Goal: Find specific page/section: Find specific page/section

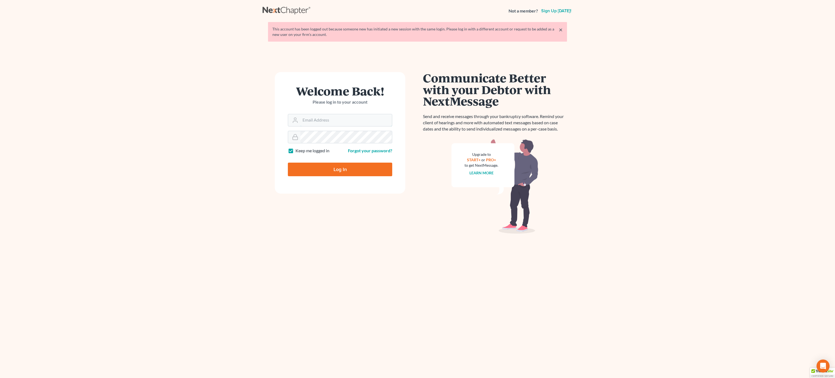
type input "[EMAIL_ADDRESS][DOMAIN_NAME]"
click at [343, 172] on input "Log In" at bounding box center [340, 170] width 104 height 14
type input "Thinking..."
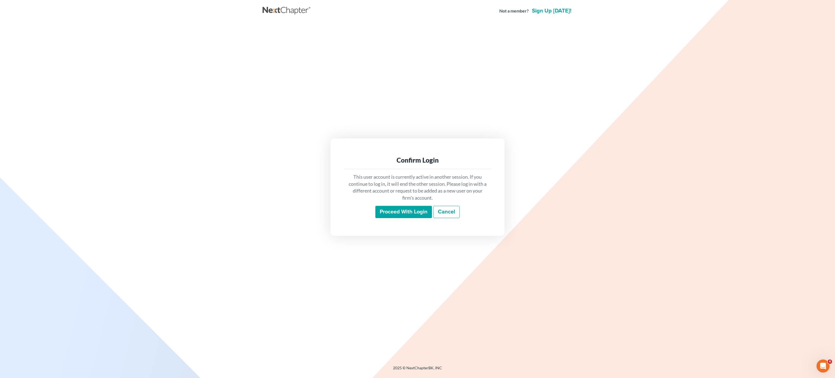
click at [408, 213] on input "Proceed with login" at bounding box center [404, 212] width 57 height 13
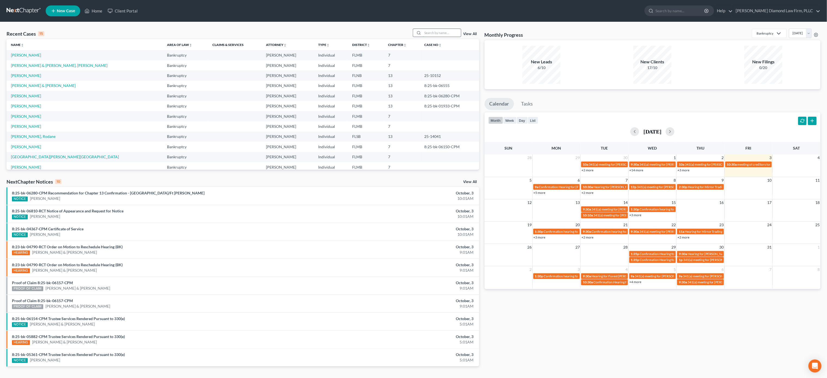
click at [439, 34] on input "search" at bounding box center [442, 33] width 38 height 8
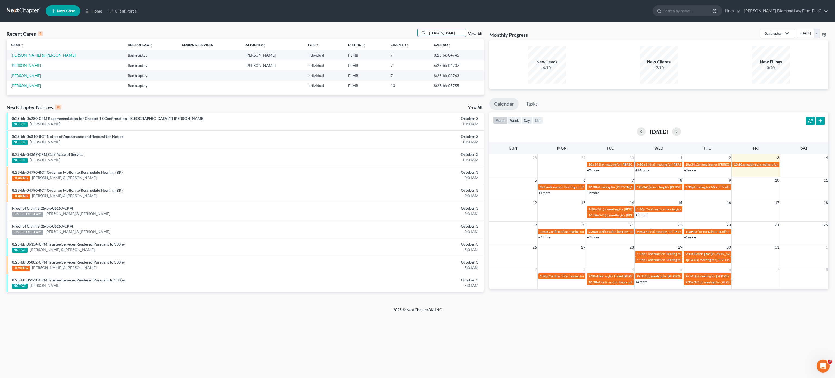
type input "harris"
click at [24, 65] on link "Harris, Gary" at bounding box center [26, 65] width 30 height 5
select select "5"
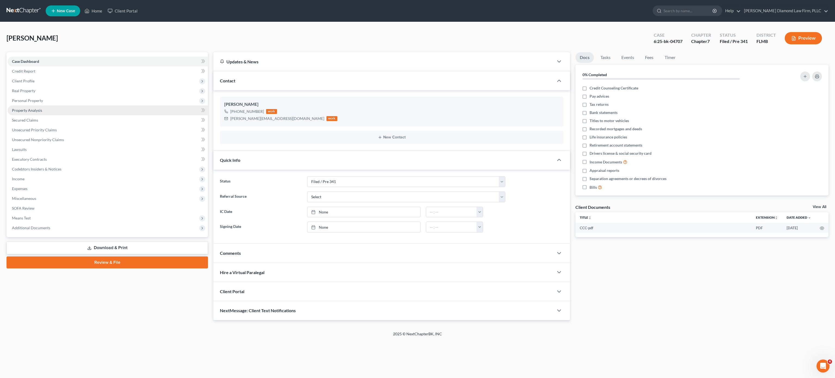
click at [28, 111] on span "Property Analysis" at bounding box center [27, 110] width 30 height 5
